Goal: Find specific page/section

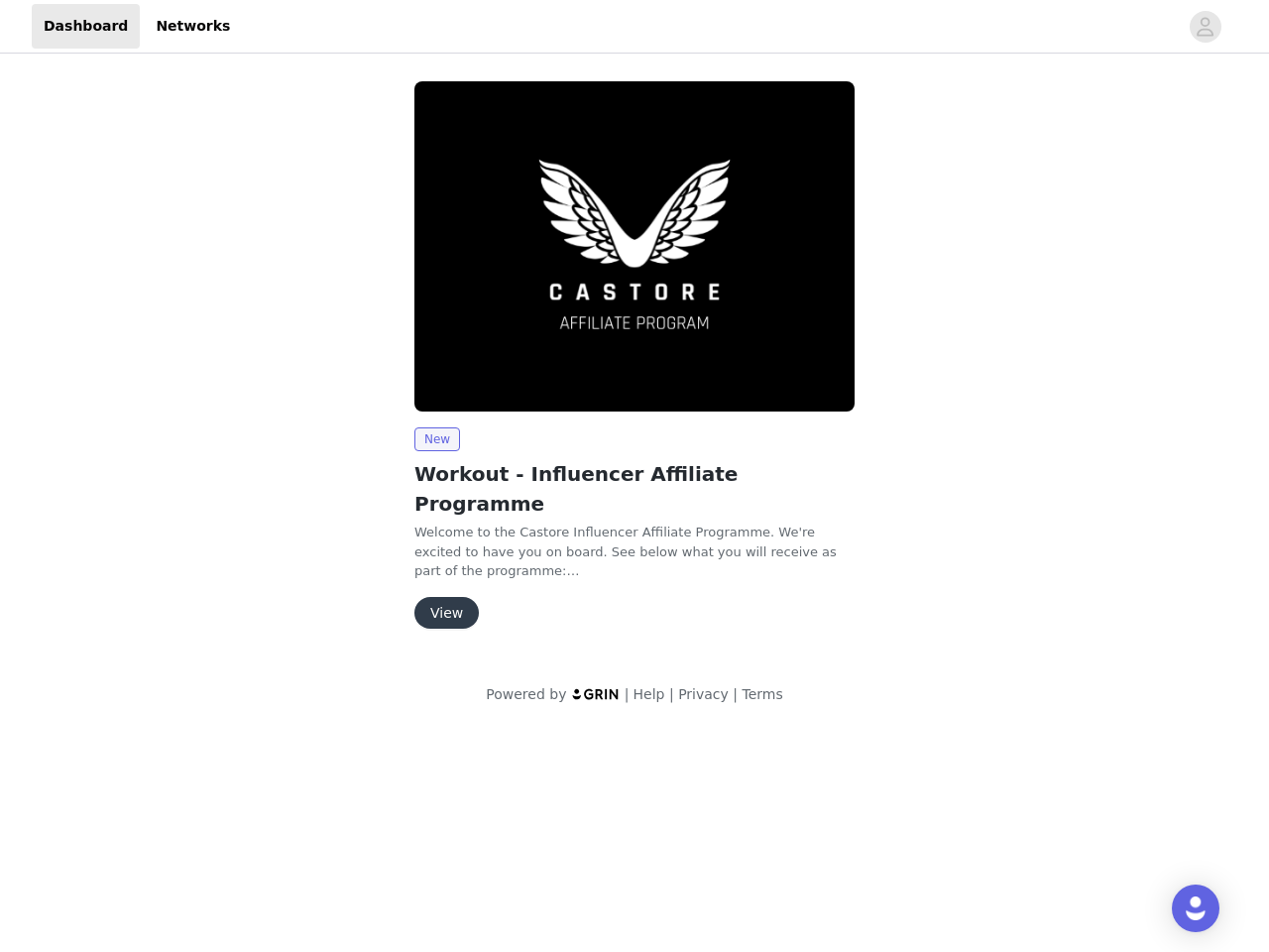
click at [634, 348] on img at bounding box center [634, 246] width 440 height 330
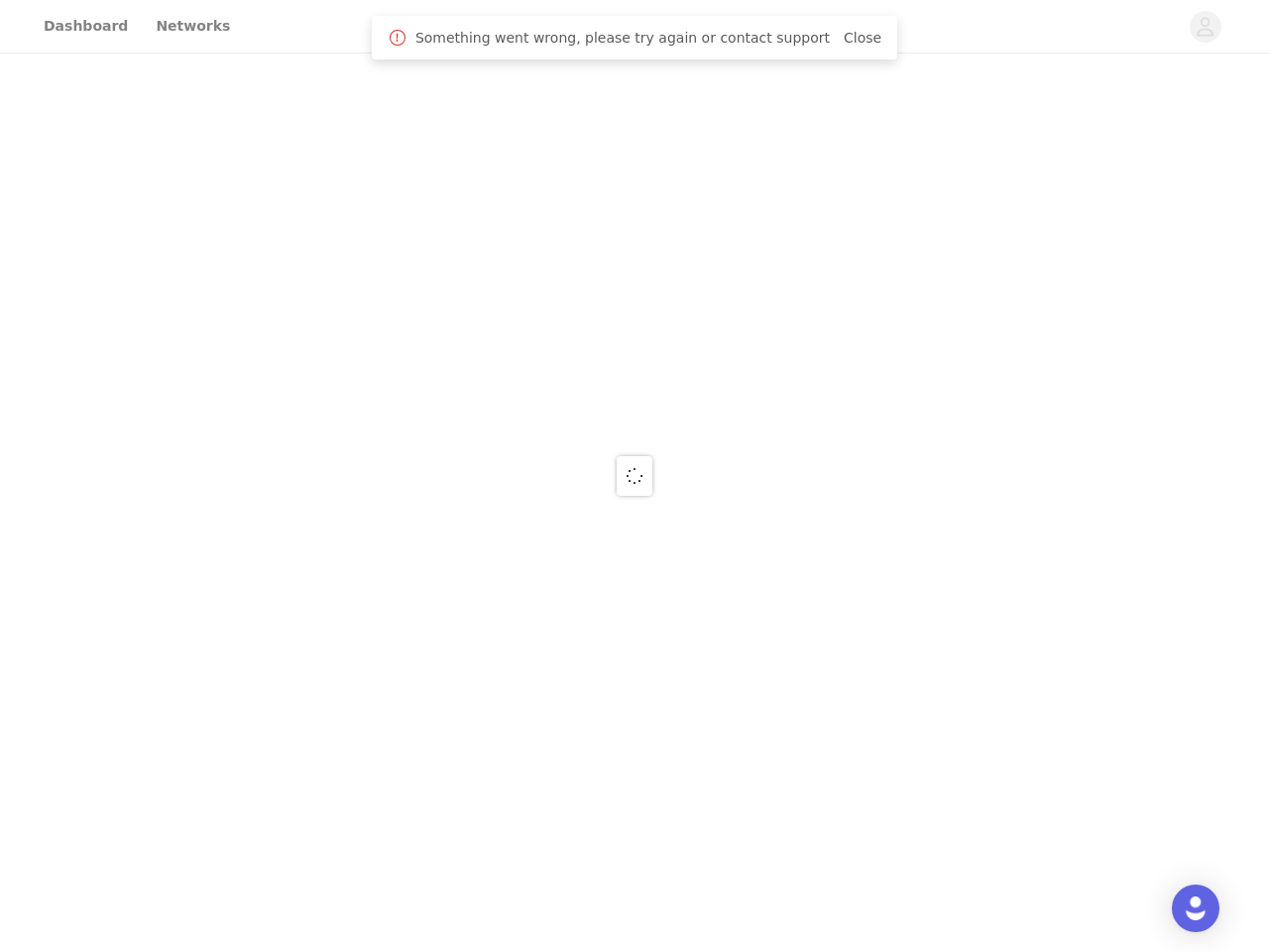
click at [634, 27] on div at bounding box center [634, 476] width 1269 height 952
click at [1205, 27] on div at bounding box center [634, 476] width 1269 height 952
click at [634, 246] on div at bounding box center [634, 476] width 1269 height 952
click at [436, 439] on div at bounding box center [634, 476] width 1269 height 952
click at [445, 583] on div at bounding box center [634, 476] width 1269 height 952
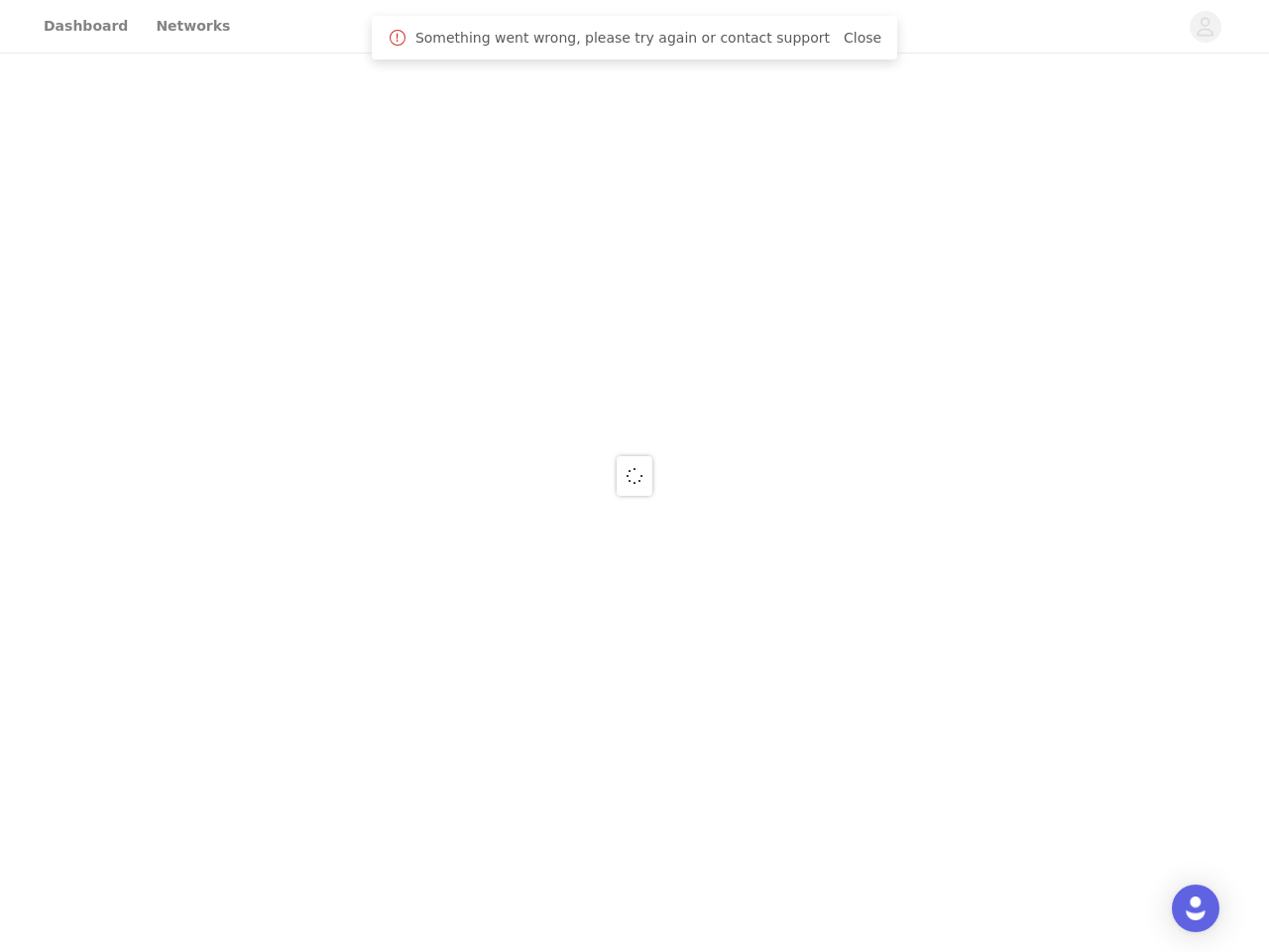
click at [1196, 908] on img "Open Intercom Messenger" at bounding box center [1196, 908] width 24 height 24
